Goal: Task Accomplishment & Management: Manage account settings

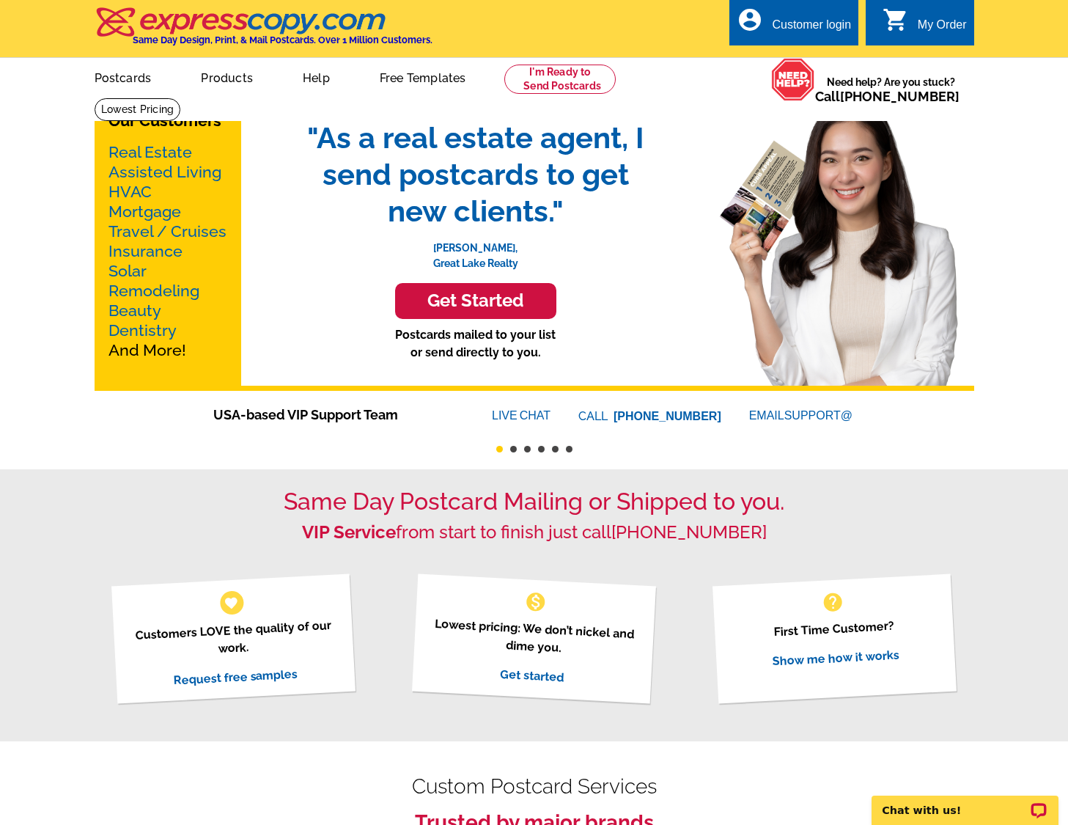
click at [788, 23] on div "Customer login" at bounding box center [811, 28] width 79 height 21
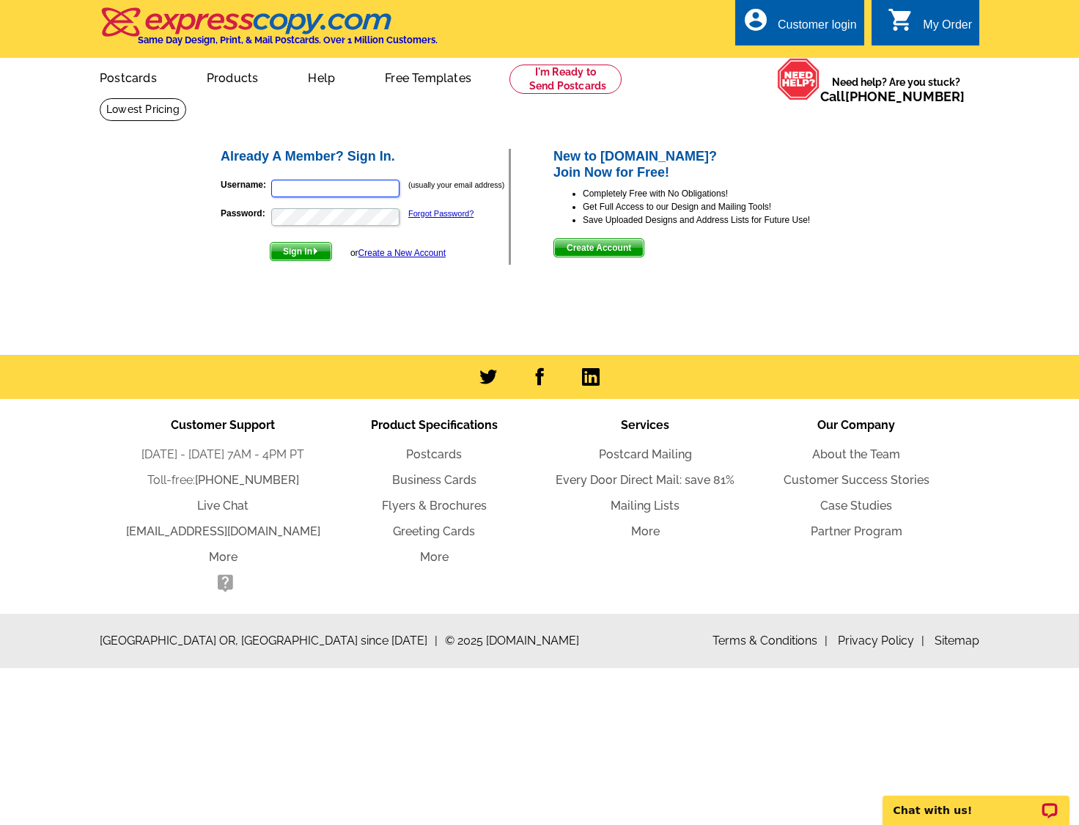
type input "[PERSON_NAME][EMAIL_ADDRESS][PERSON_NAME][DOMAIN_NAME]"
click at [316, 258] on span "Sign In" at bounding box center [300, 252] width 61 height 18
